Goal: Task Accomplishment & Management: Manage account settings

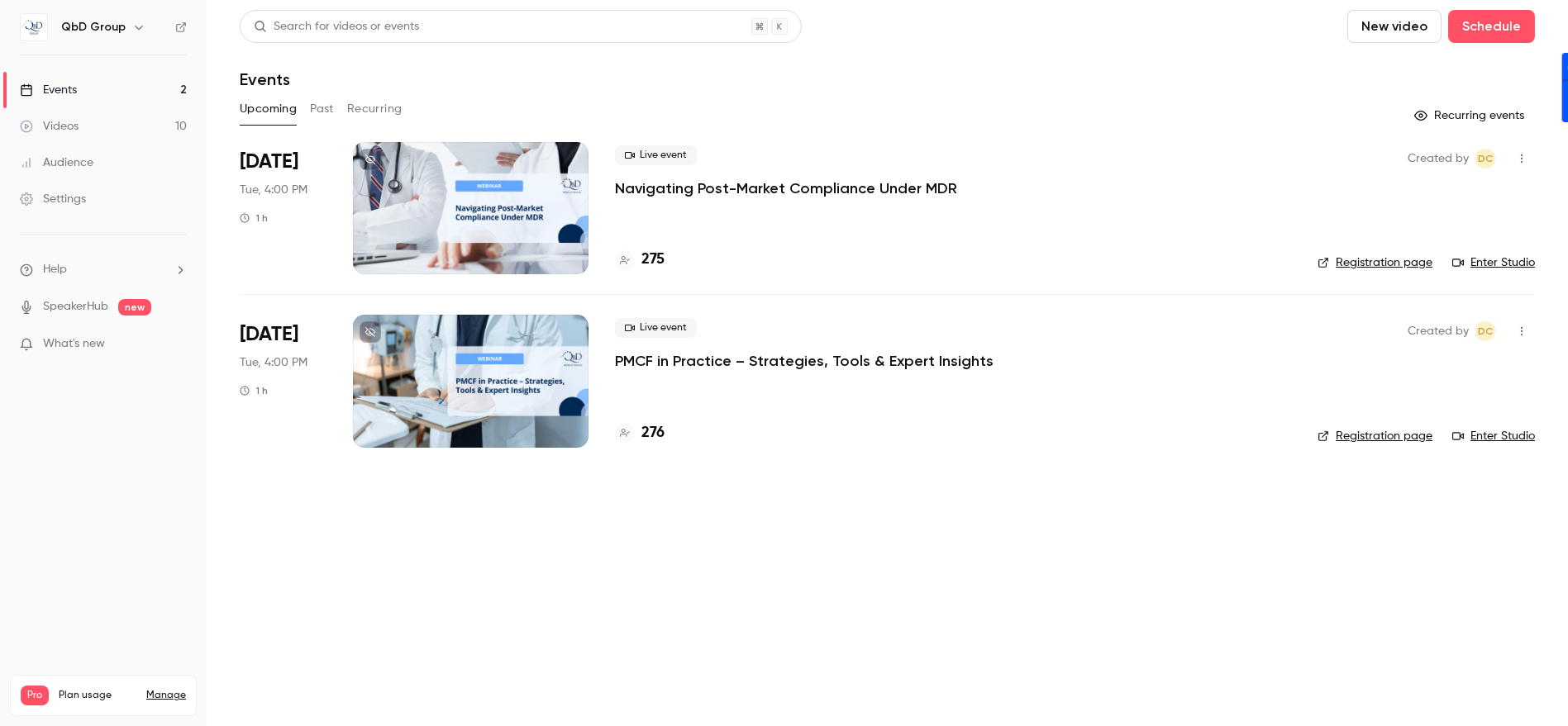
click at [749, 364] on p "PMCF in Practice – Strategies, Tools & Expert Insights" at bounding box center [804, 361] width 379 height 20
click at [744, 362] on p "PMCF in Practice – Strategies, Tools & Expert Insights" at bounding box center [804, 361] width 379 height 20
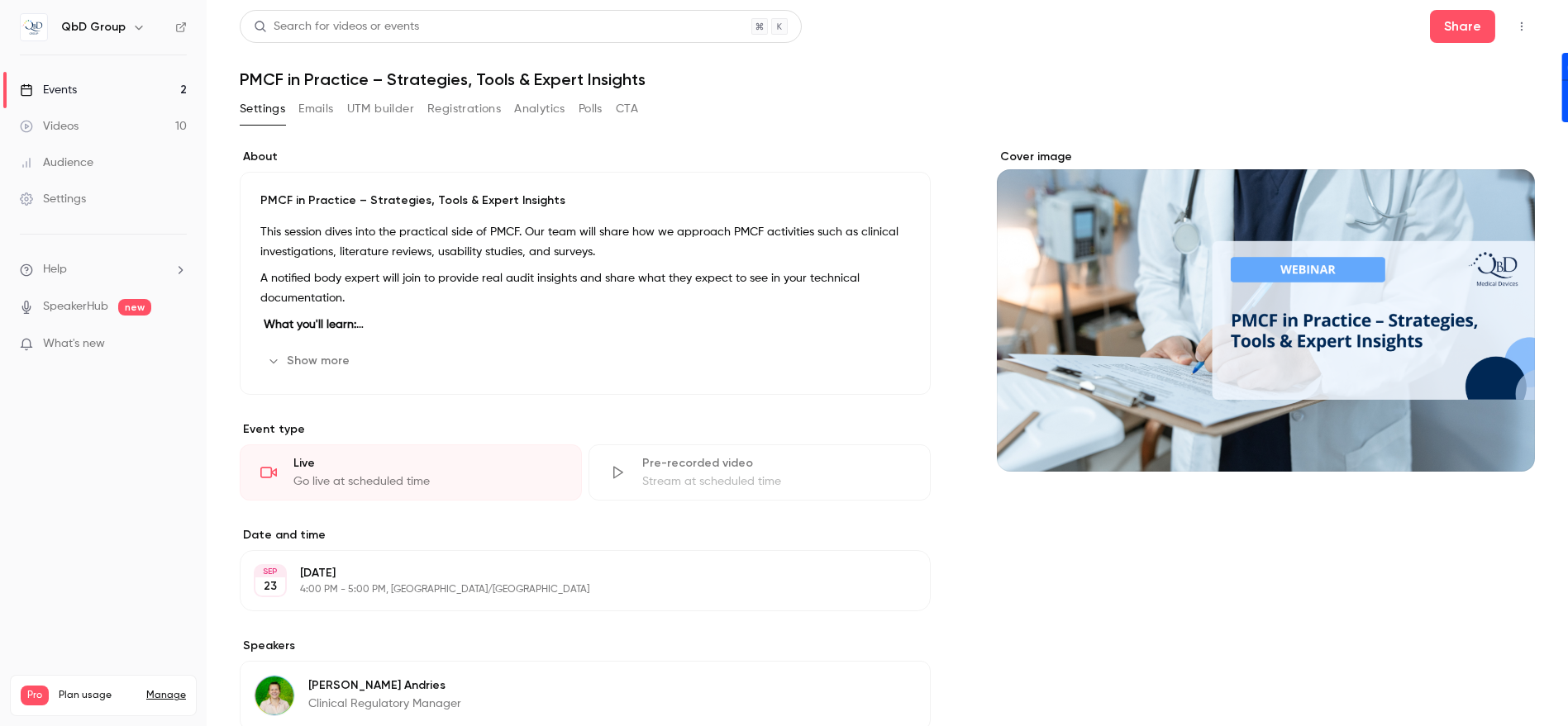
click at [316, 116] on button "Emails" at bounding box center [315, 108] width 34 height 27
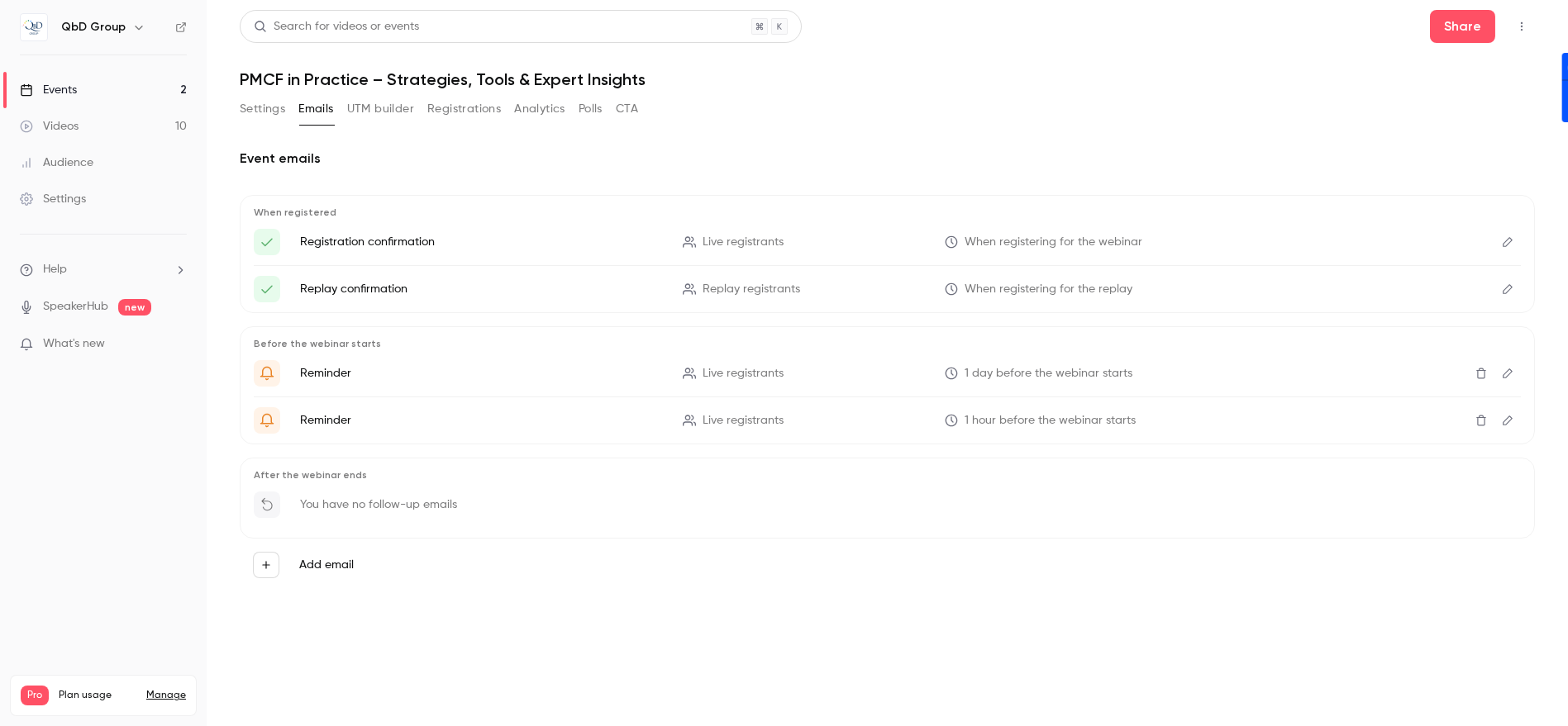
click at [457, 113] on button "Registrations" at bounding box center [464, 108] width 74 height 27
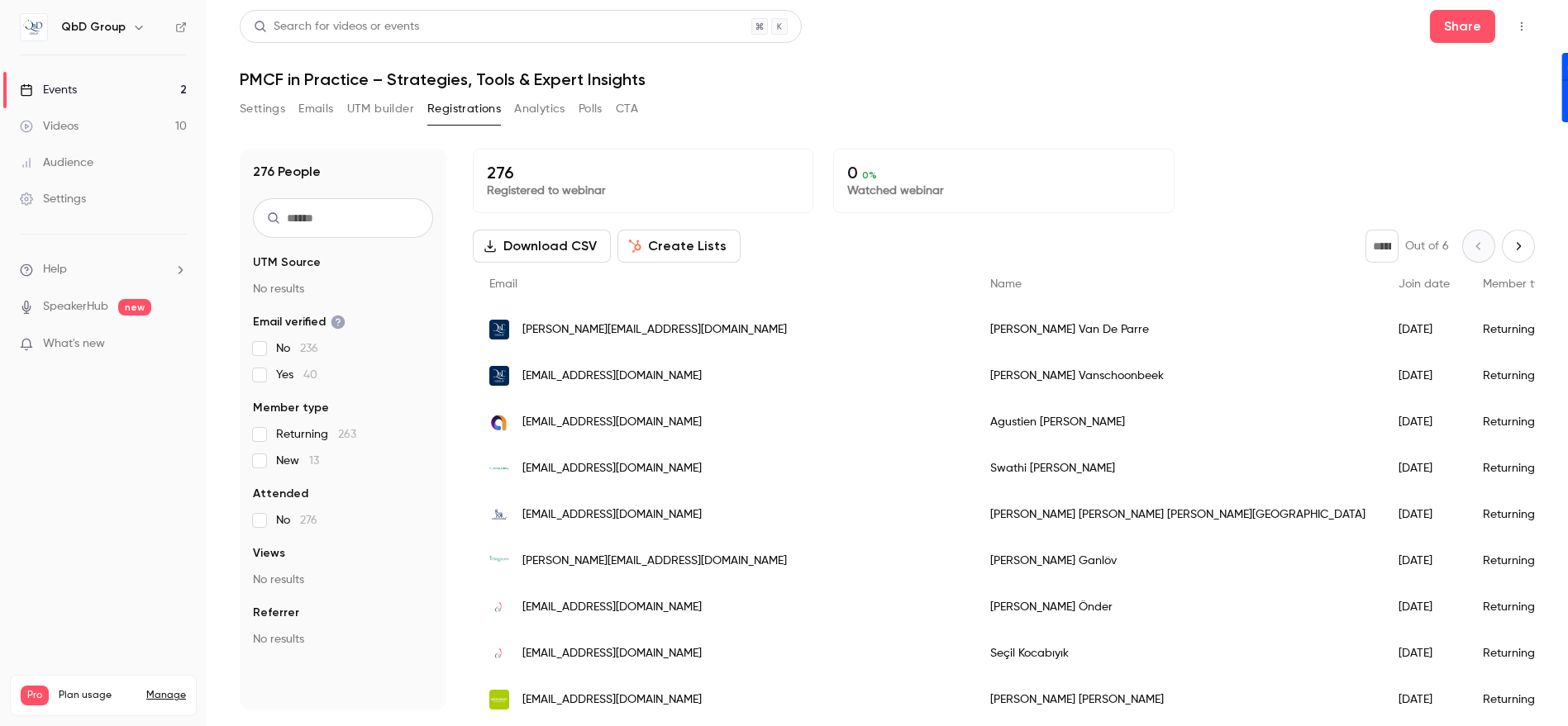
click at [324, 211] on input "text" at bounding box center [343, 218] width 180 height 39
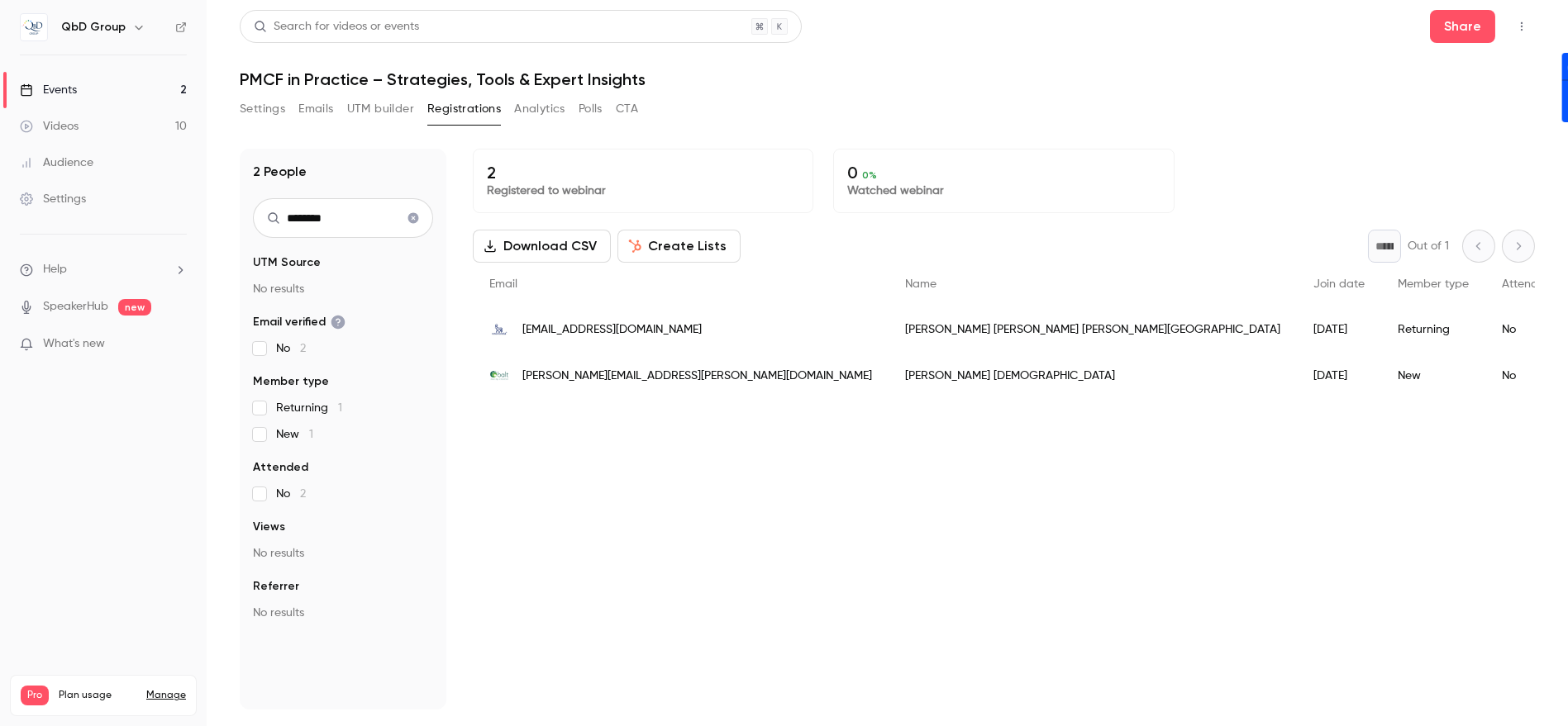
type input "********"
click at [1381, 328] on div "Returning" at bounding box center [1433, 330] width 104 height 46
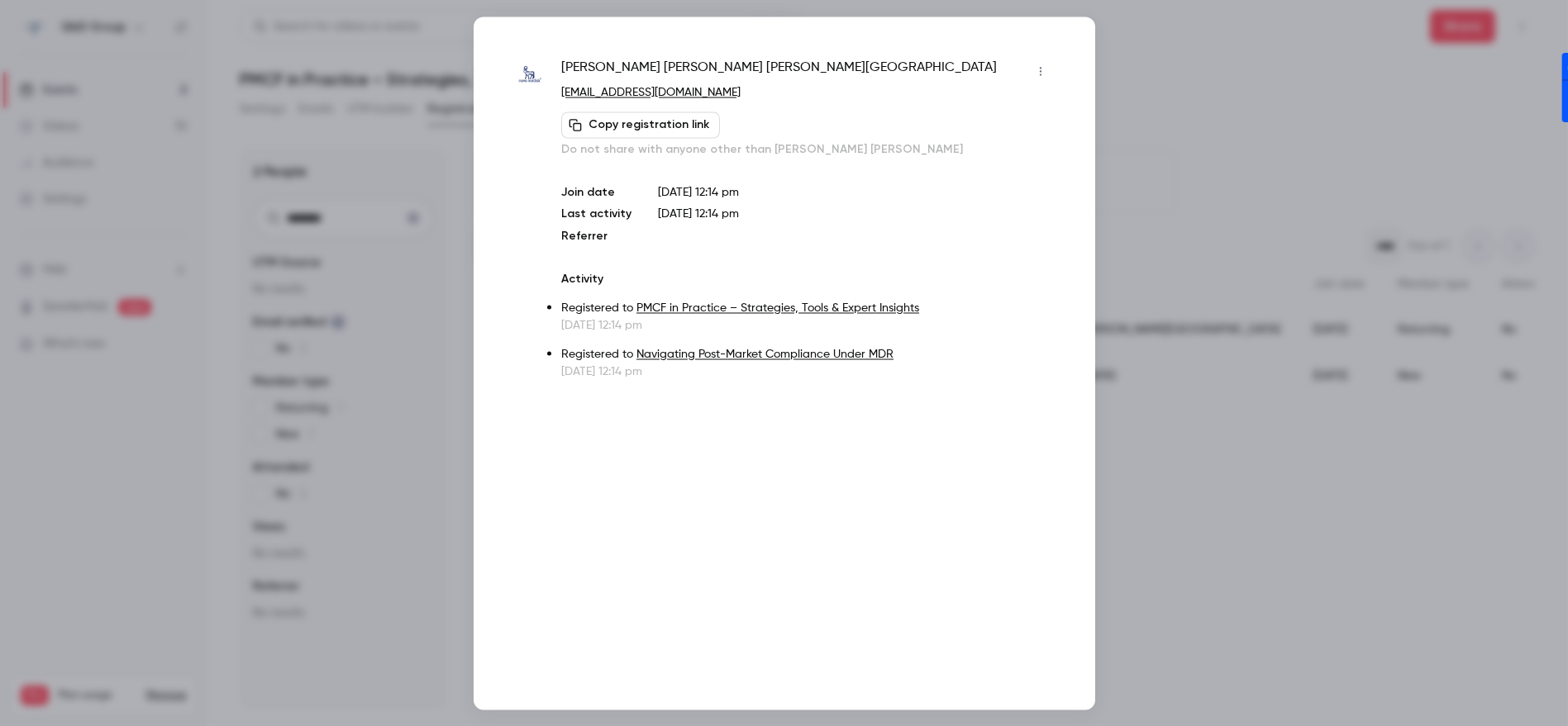
click at [1039, 70] on icon "button" at bounding box center [1040, 71] width 13 height 12
click at [1202, 157] on div at bounding box center [784, 363] width 1568 height 726
click at [1042, 78] on button "button" at bounding box center [1040, 71] width 27 height 27
click at [969, 155] on div "Remove registration" at bounding box center [978, 155] width 126 height 17
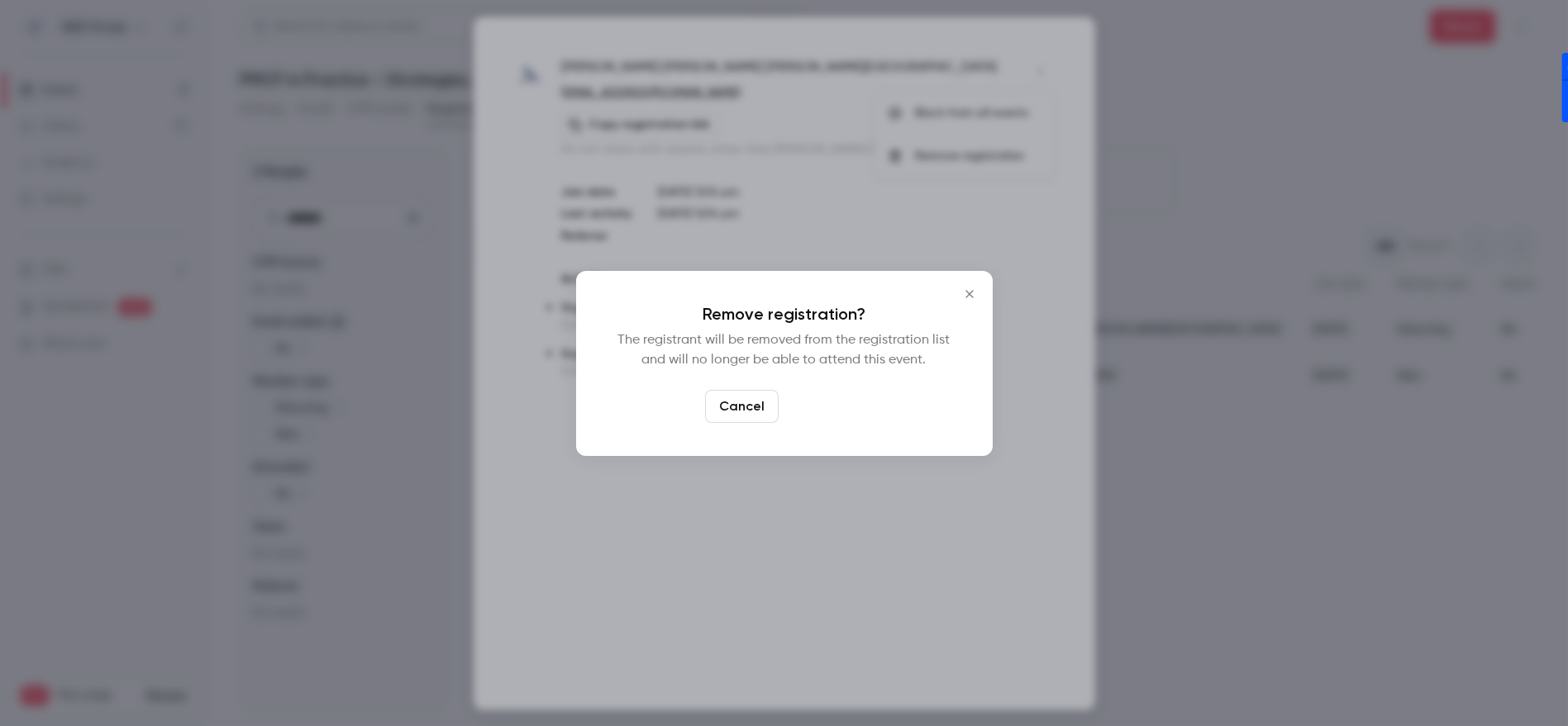
click at [807, 404] on button "Confirm" at bounding box center [824, 406] width 78 height 33
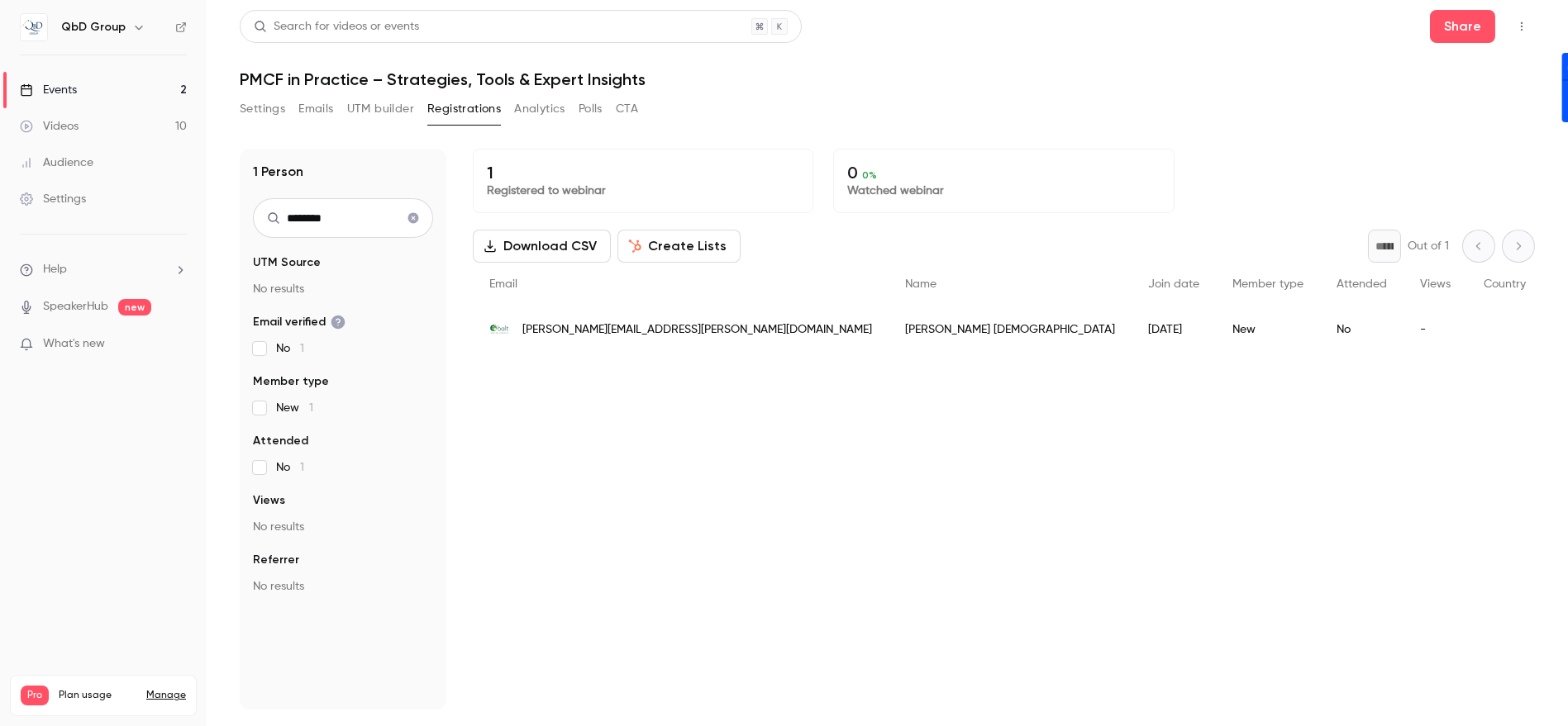
click at [77, 95] on div "Events" at bounding box center [48, 90] width 57 height 17
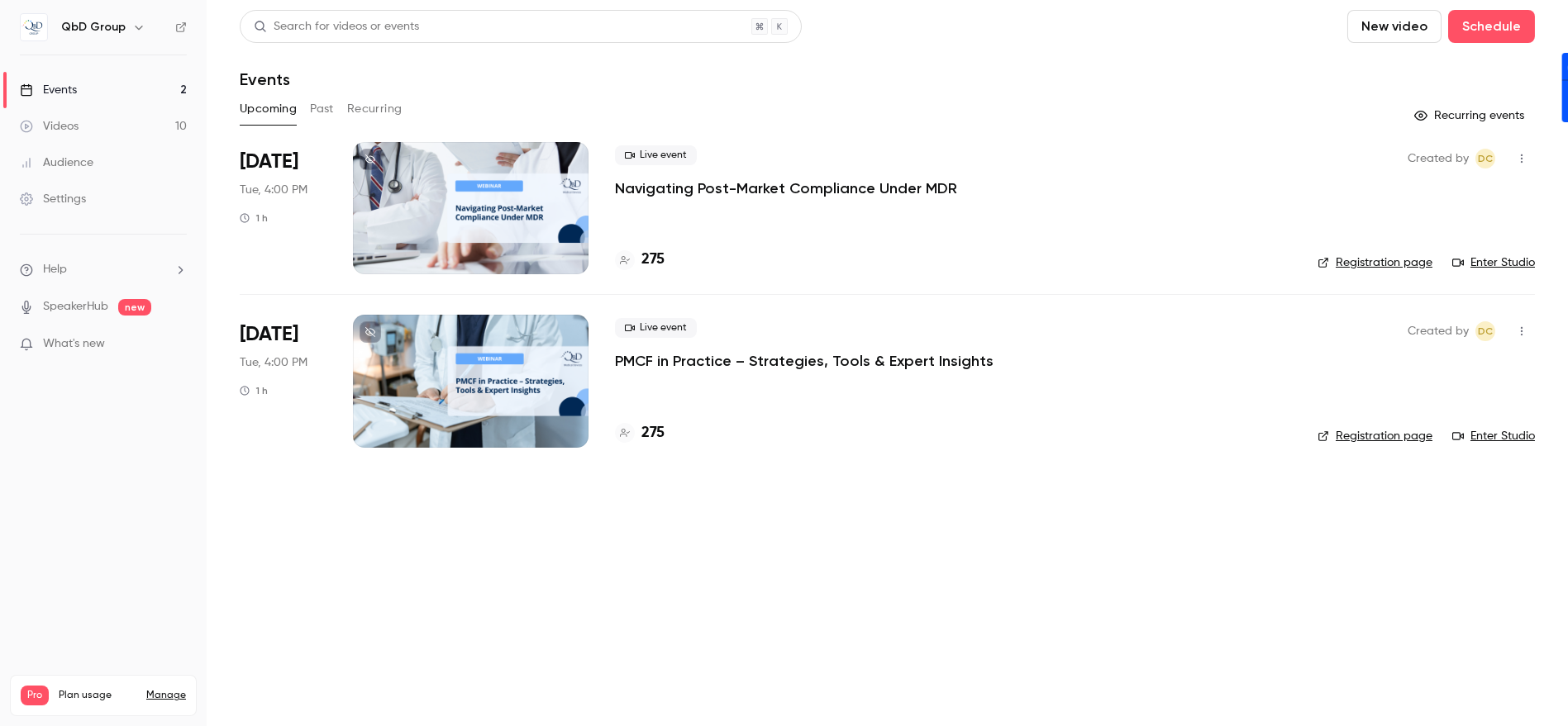
click at [510, 192] on div at bounding box center [470, 208] width 235 height 132
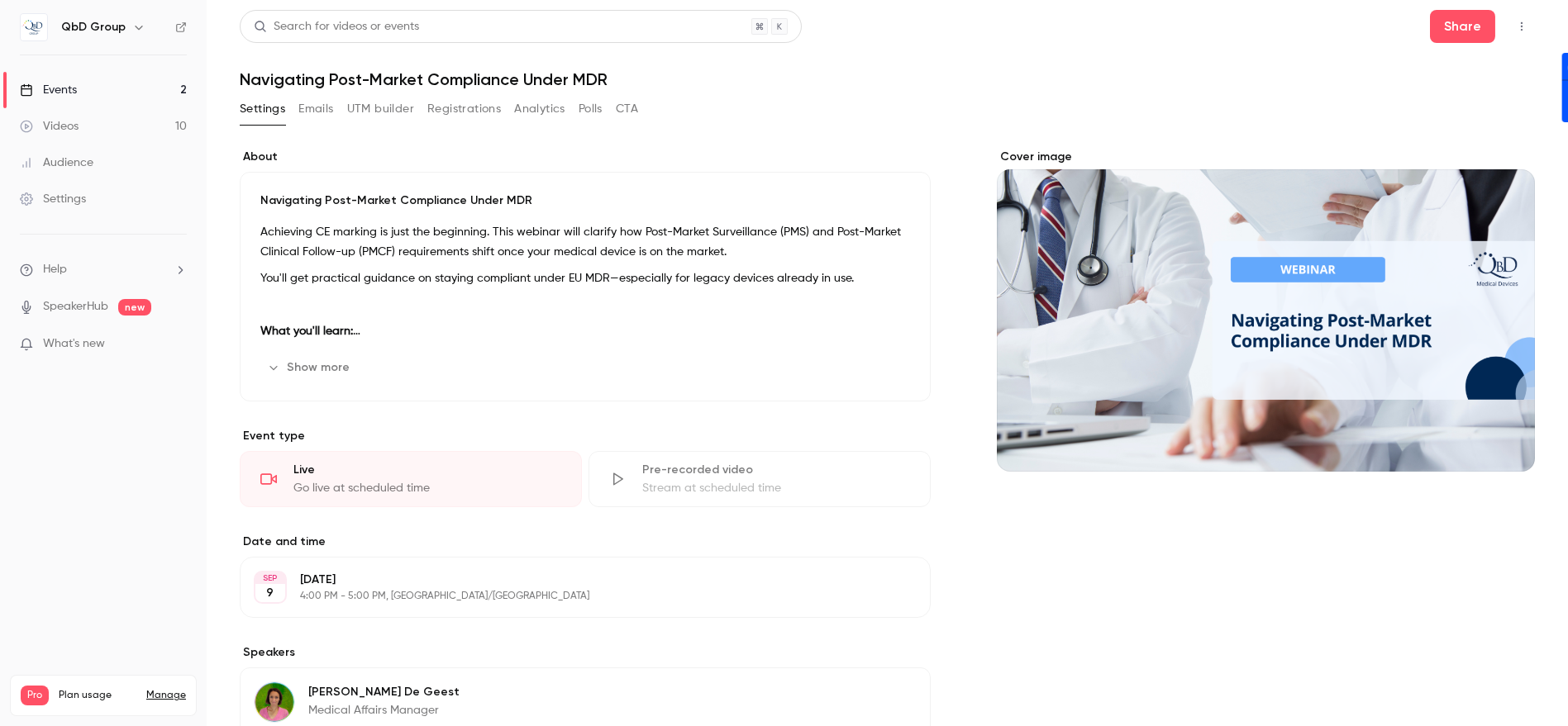
click at [470, 108] on button "Registrations" at bounding box center [464, 108] width 74 height 27
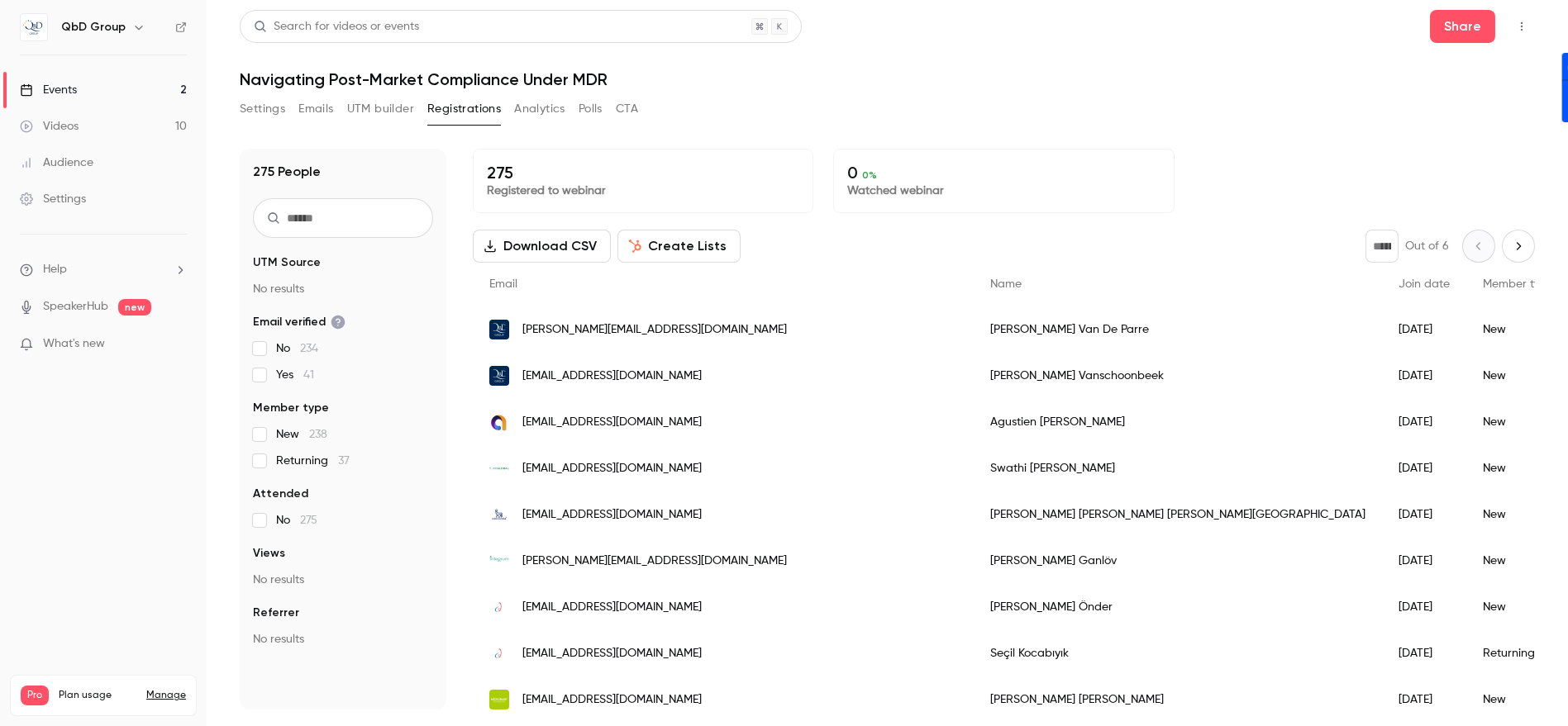
click at [328, 223] on input "text" at bounding box center [343, 218] width 180 height 39
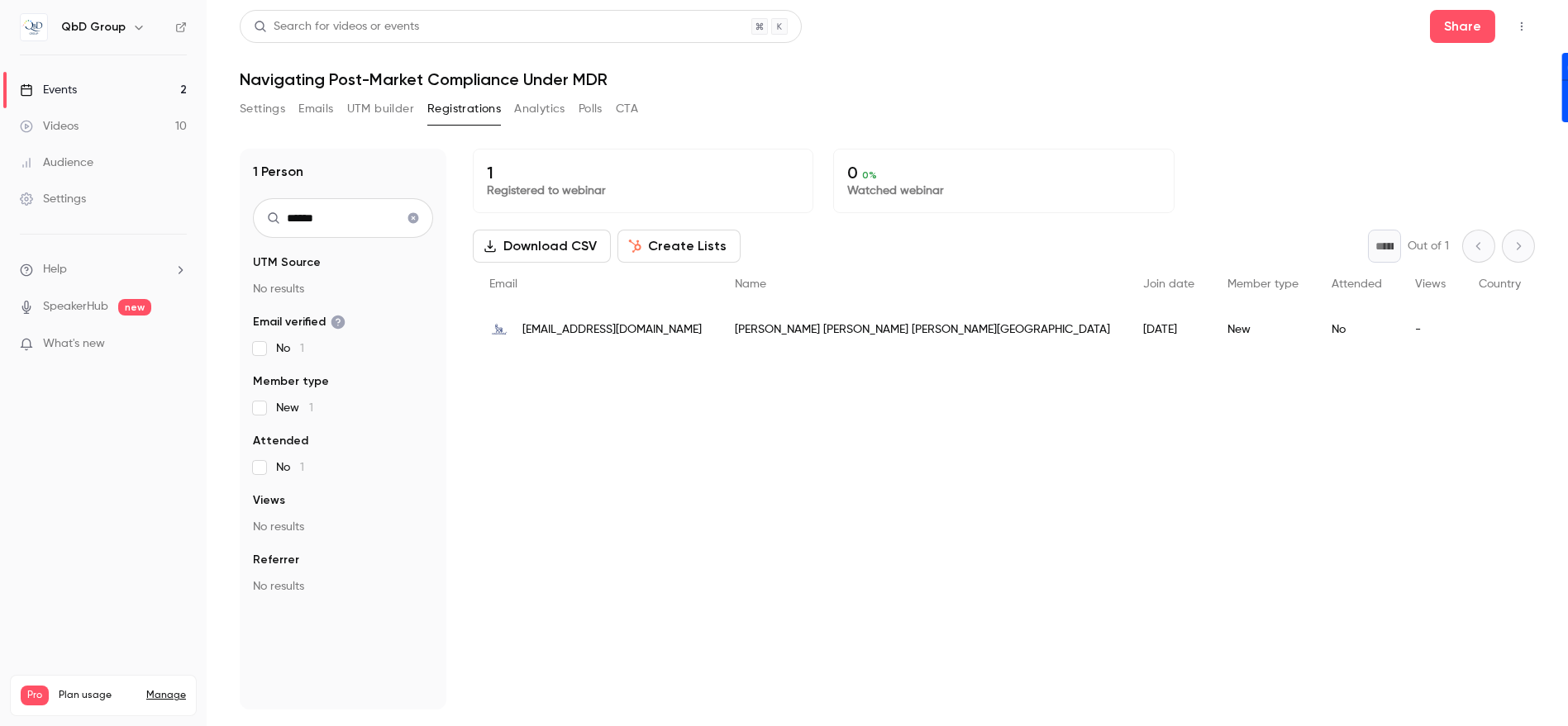
type input "******"
click at [84, 80] on link "Events 2" at bounding box center [103, 90] width 207 height 36
